Goal: Task Accomplishment & Management: Complete application form

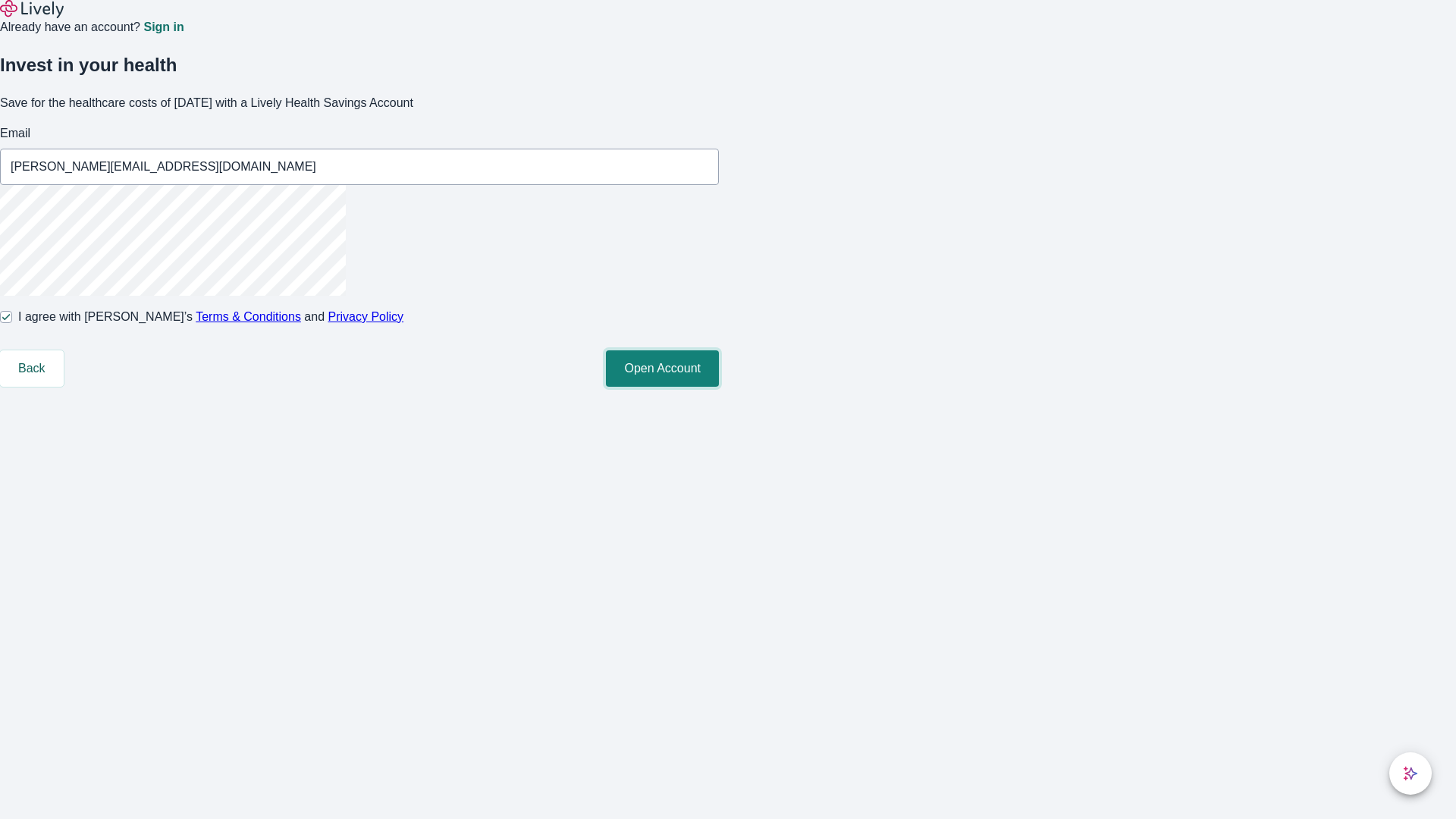
click at [719, 386] on button "Open Account" at bounding box center [662, 368] width 113 height 36
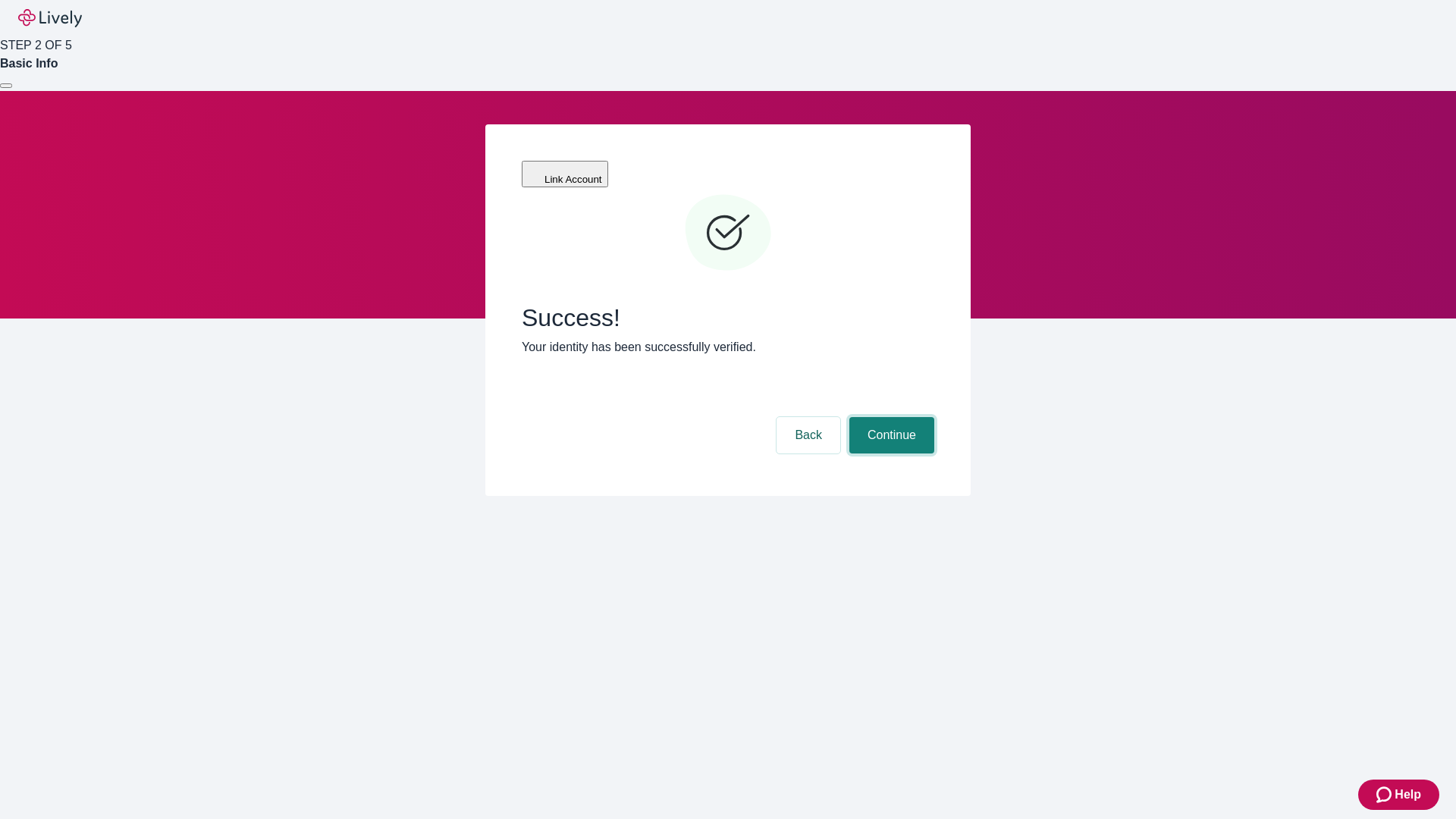
click at [890, 417] on button "Continue" at bounding box center [892, 435] width 85 height 36
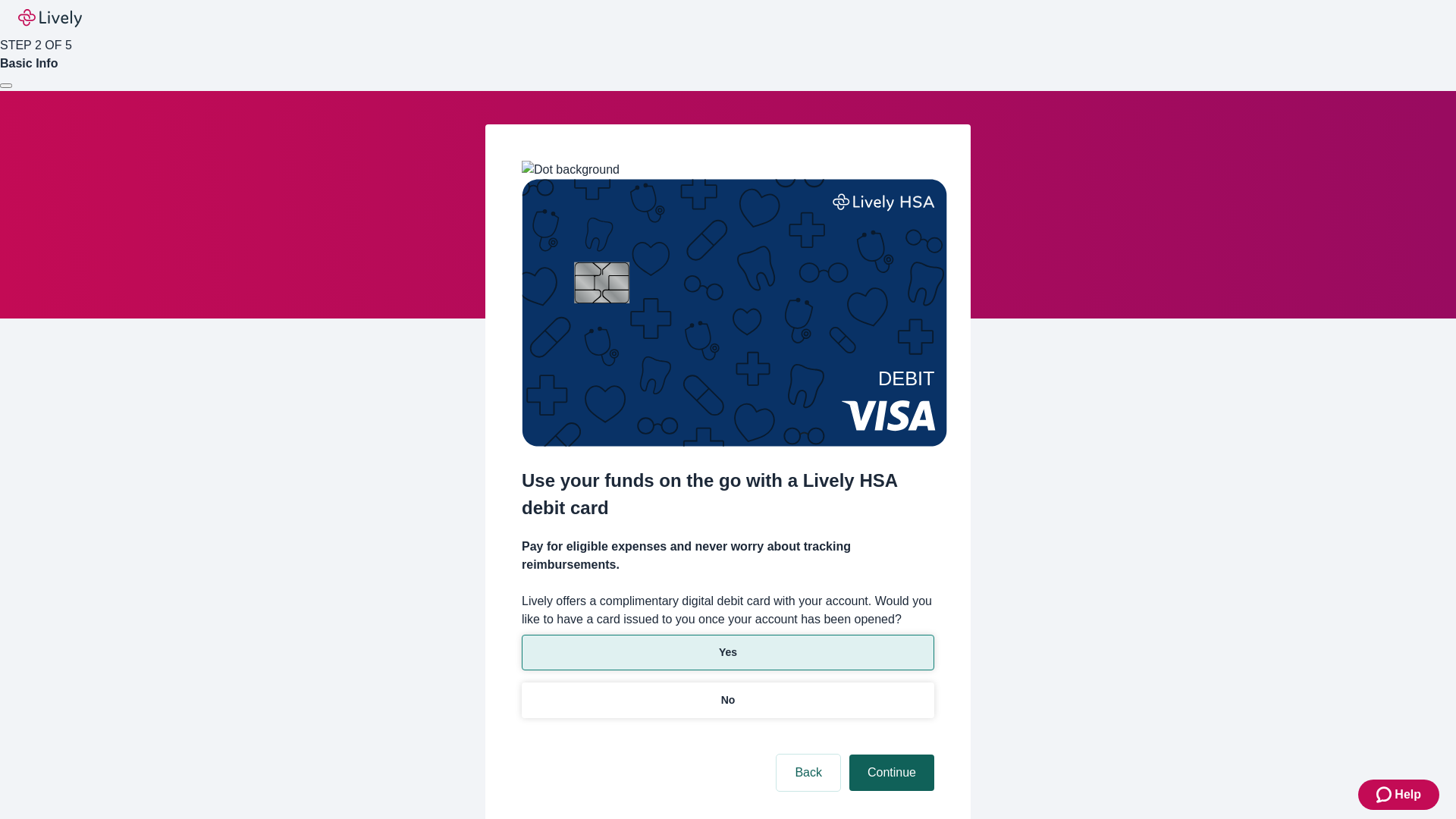
click at [728, 644] on p "Yes" at bounding box center [728, 652] width 19 height 16
click at [890, 754] on button "Continue" at bounding box center [892, 772] width 85 height 36
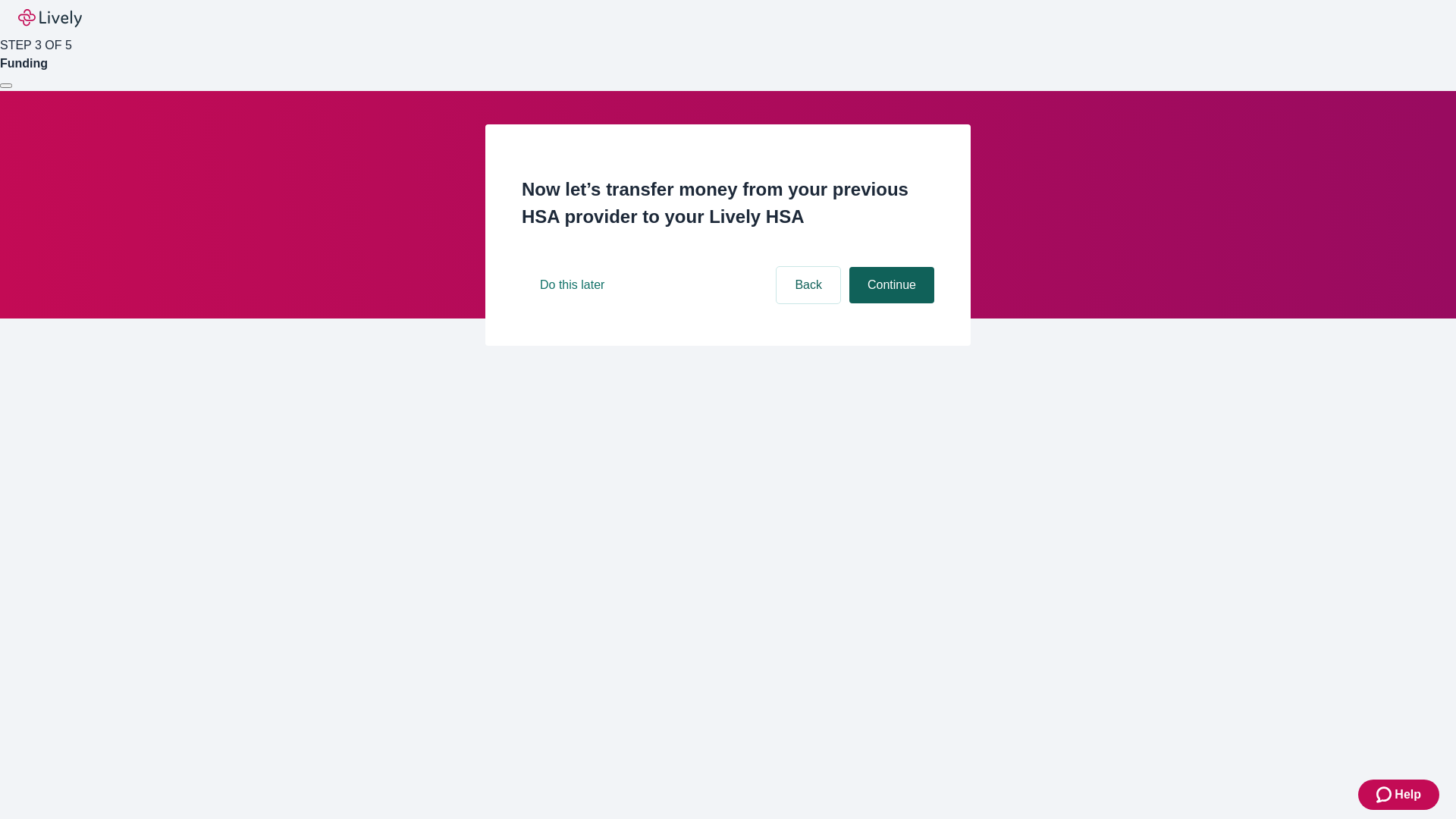
click at [890, 303] on button "Continue" at bounding box center [892, 284] width 85 height 36
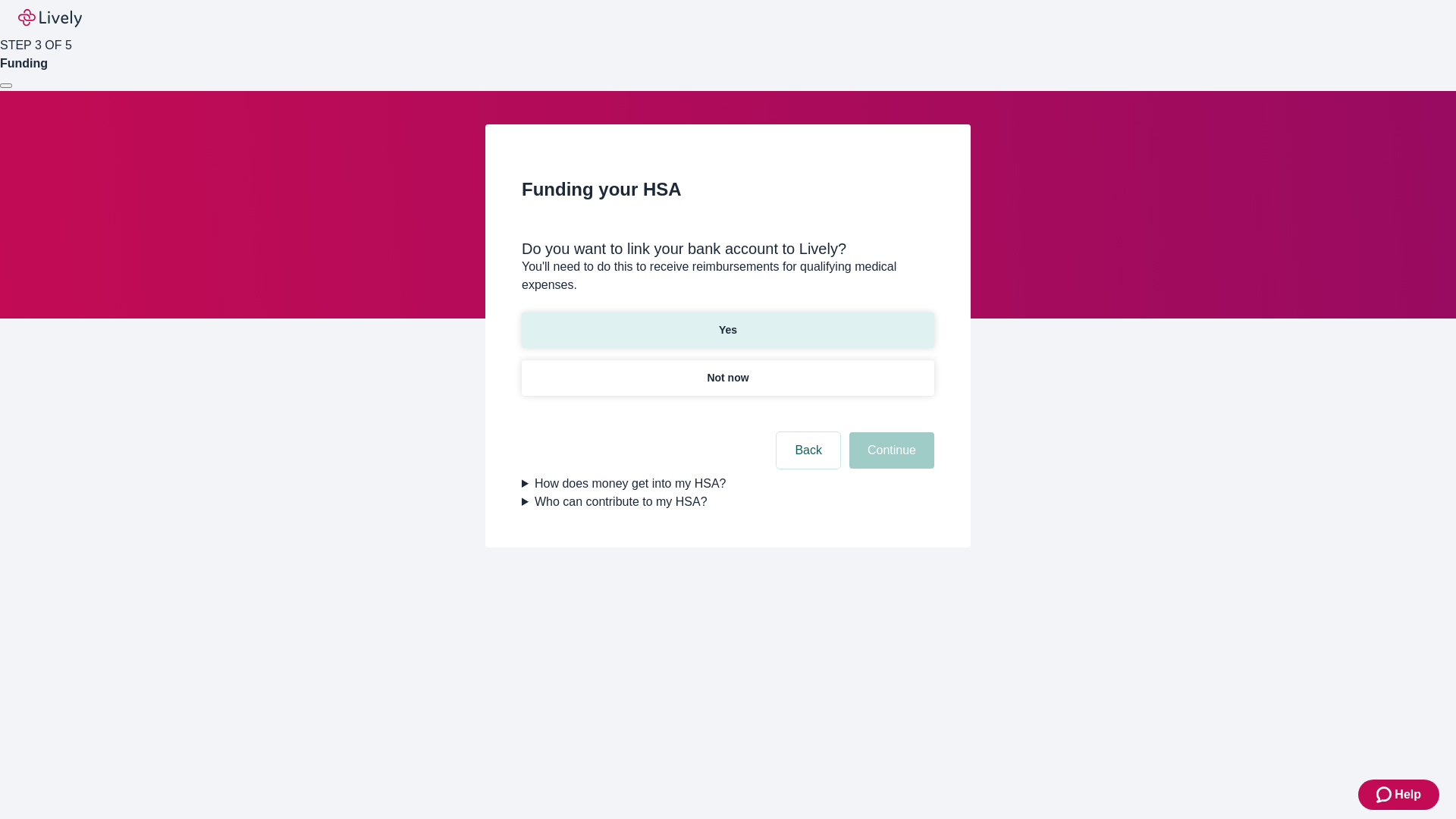
click at [728, 322] on p "Yes" at bounding box center [728, 330] width 19 height 16
click at [890, 433] on button "Continue" at bounding box center [892, 450] width 85 height 36
